Goal: Task Accomplishment & Management: Complete application form

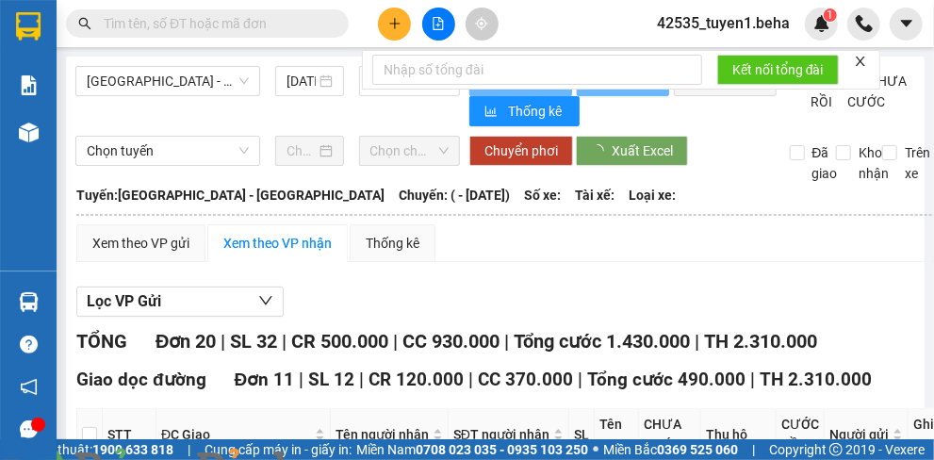
type input "[DATE]"
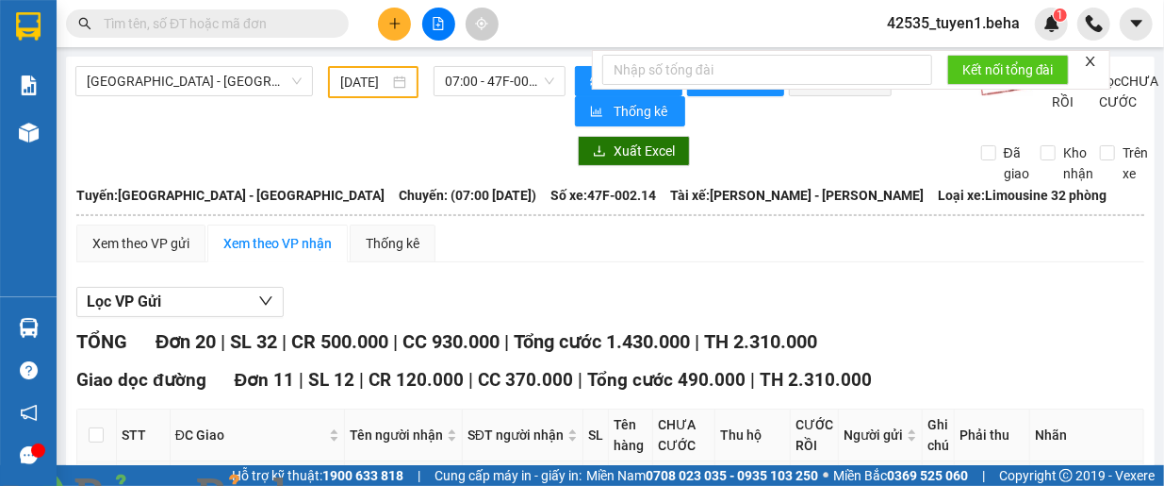
drag, startPoint x: 1133, startPoint y: 37, endPoint x: 1129, endPoint y: 27, distance: 10.5
click at [400, 18] on icon "plus" at bounding box center [394, 23] width 13 height 13
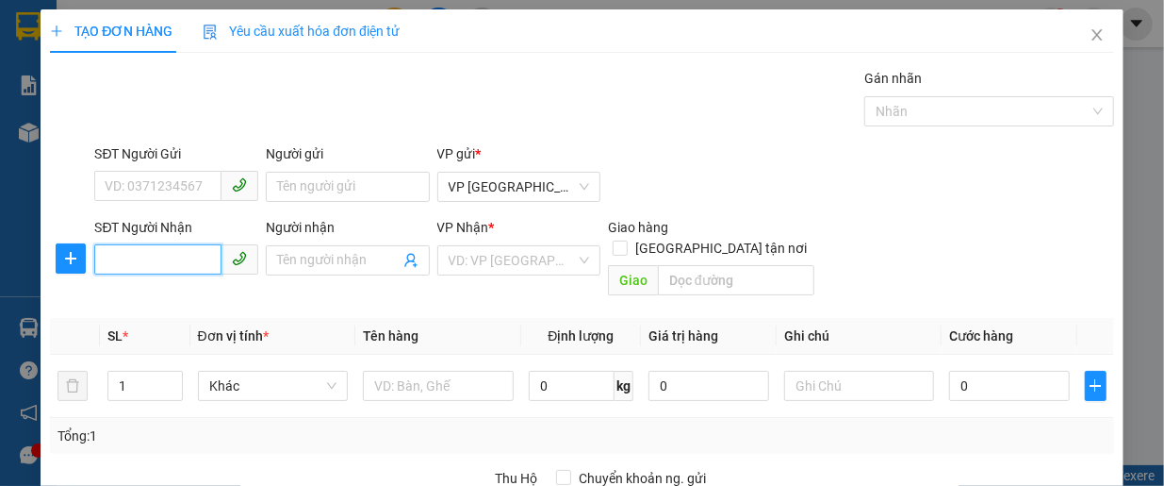
click at [153, 250] on input "SĐT Người Nhận" at bounding box center [157, 259] width 127 height 30
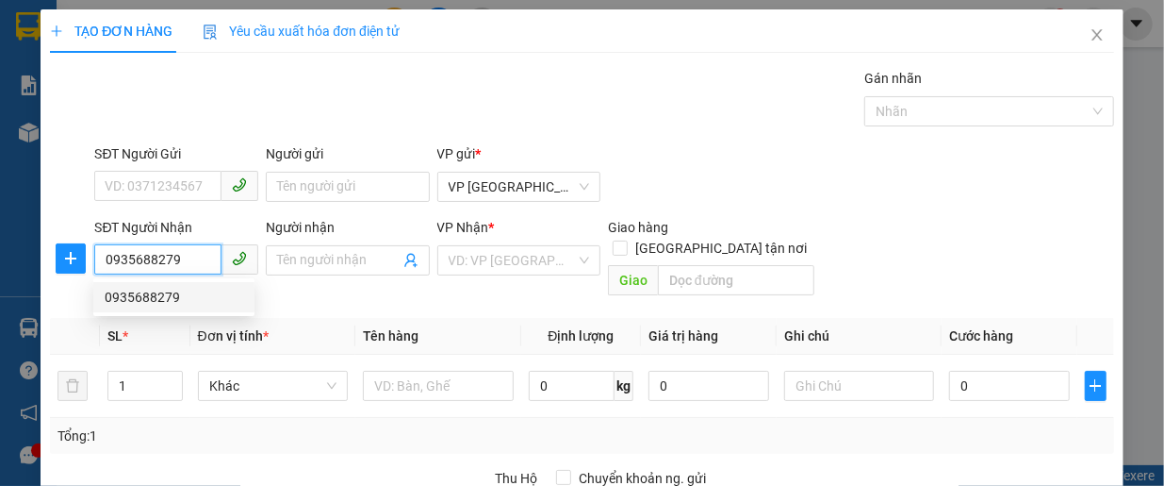
click at [143, 293] on div "0935688279" at bounding box center [174, 297] width 139 height 21
type input "0935688279"
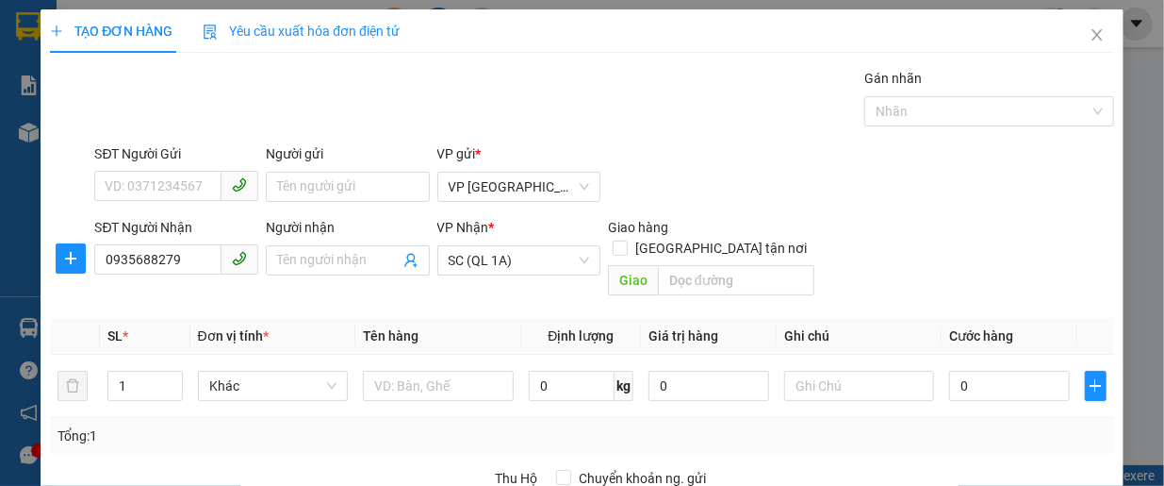
click at [114, 114] on div "Gán nhãn Nhãn" at bounding box center [604, 101] width 1027 height 66
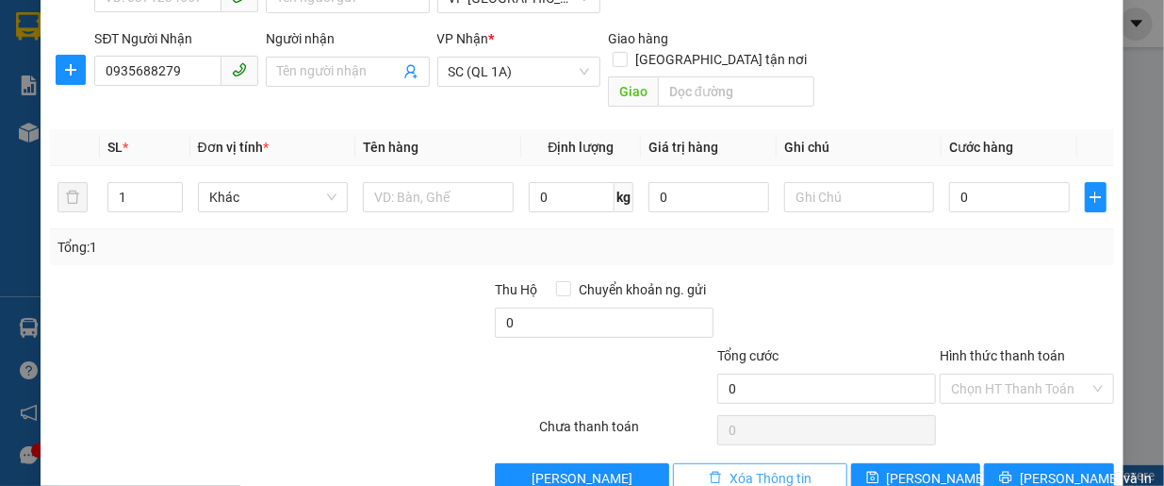
click at [739, 459] on span "Xóa Thông tin" at bounding box center [771, 478] width 82 height 21
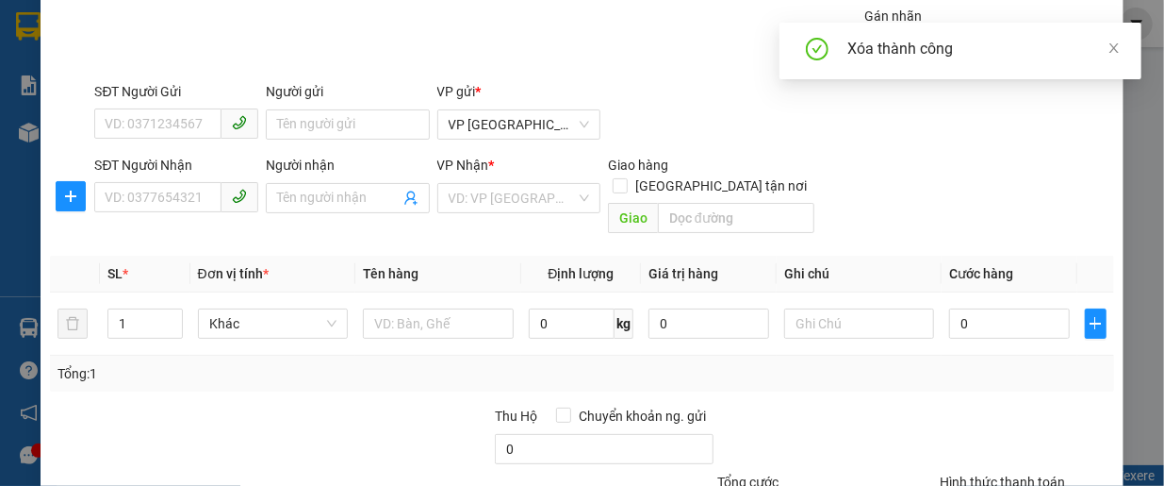
scroll to position [0, 0]
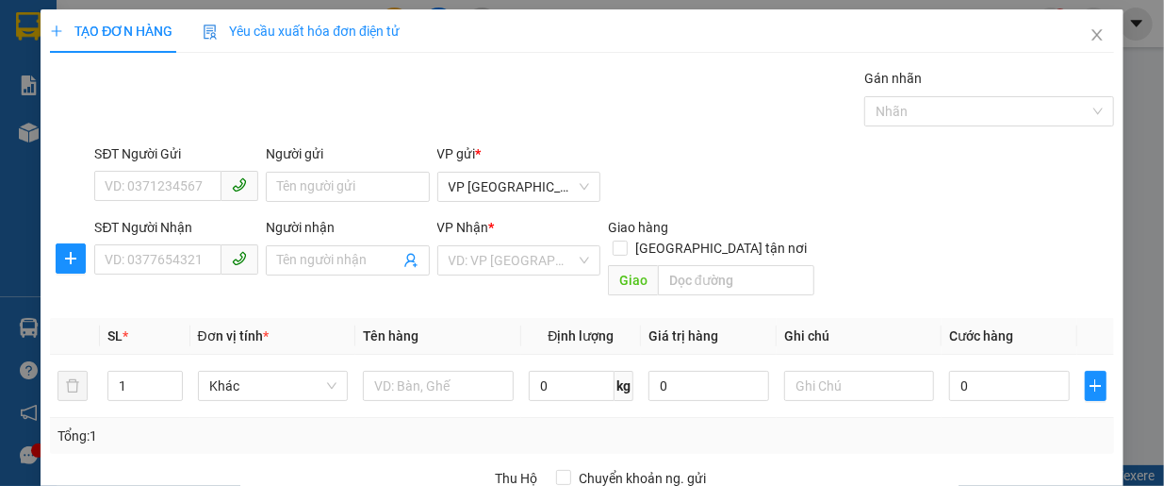
click at [933, 226] on div "SĐT Người Nhận VD: 0377654321 Người nhận Tên người nhận VP Nhận * VD: VP [GEOGR…" at bounding box center [604, 260] width 1027 height 87
click at [933, 42] on icon "close" at bounding box center [1097, 34] width 15 height 15
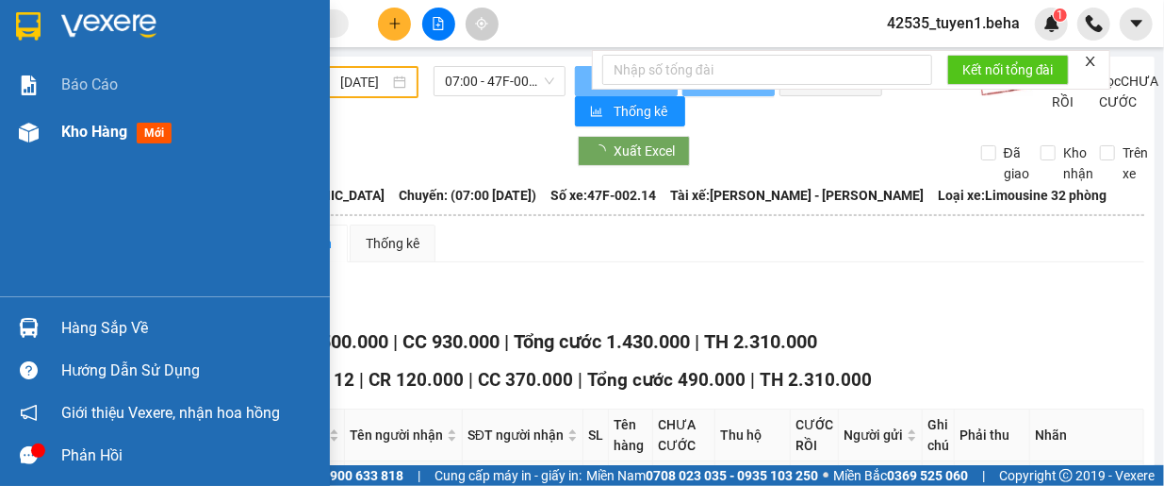
click at [73, 139] on span "Kho hàng" at bounding box center [94, 132] width 66 height 18
